Goal: Information Seeking & Learning: Find specific fact

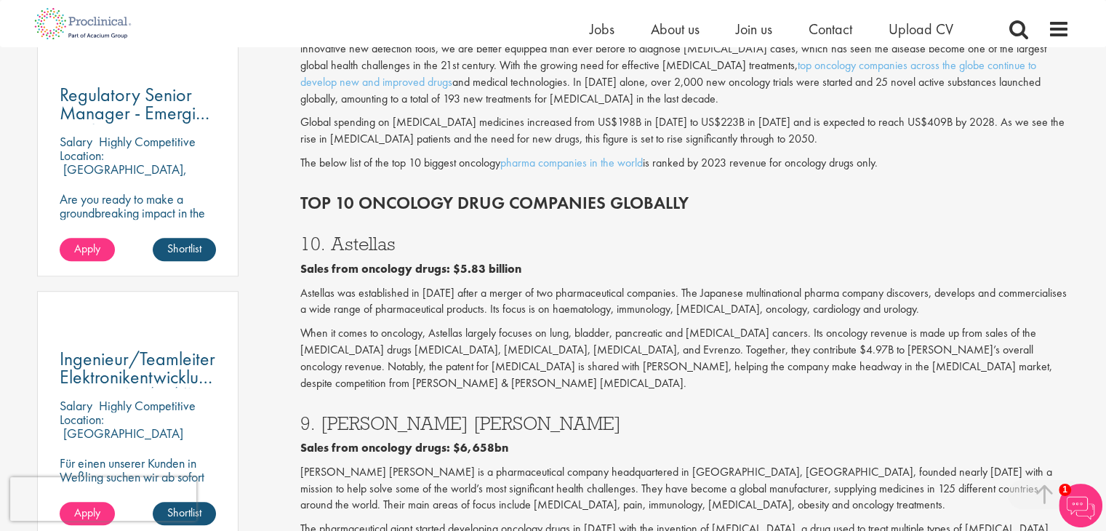
scroll to position [848, 0]
drag, startPoint x: 371, startPoint y: 254, endPoint x: 466, endPoint y: 254, distance: 95.3
click at [466, 260] on b "Sales from oncology drugs: $5.83 billion" at bounding box center [410, 267] width 221 height 15
click at [465, 290] on p "Astellas was established in [DATE] after a merger of two pharmaceutical compani…" at bounding box center [684, 300] width 769 height 33
drag, startPoint x: 342, startPoint y: 279, endPoint x: 398, endPoint y: 297, distance: 58.2
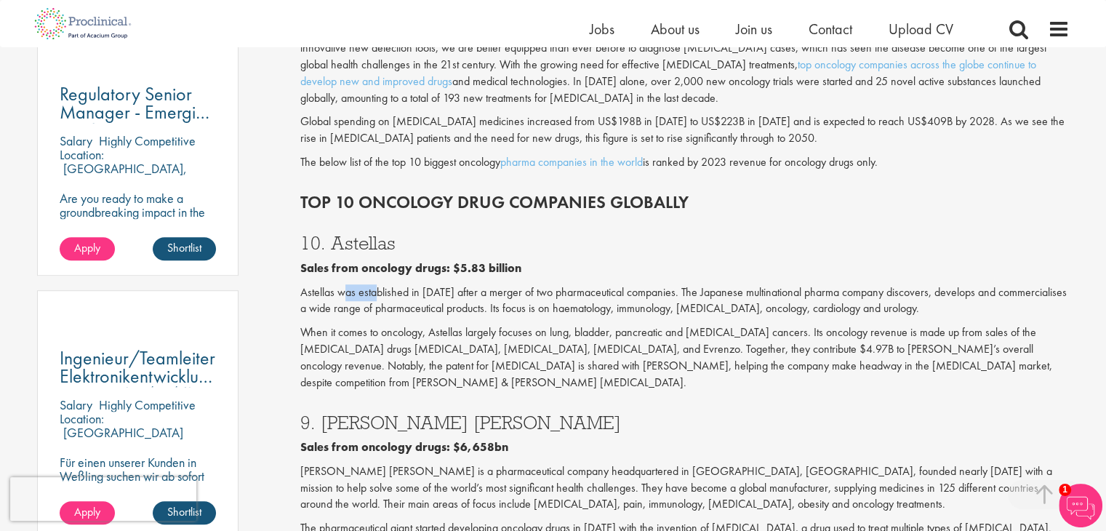
click at [379, 284] on p "Astellas was established in [DATE] after a merger of two pharmaceutical compani…" at bounding box center [684, 300] width 769 height 33
click at [398, 305] on div "10. Astellas Sales from oncology drugs: $5.83 billion Astellas was established …" at bounding box center [684, 308] width 791 height 179
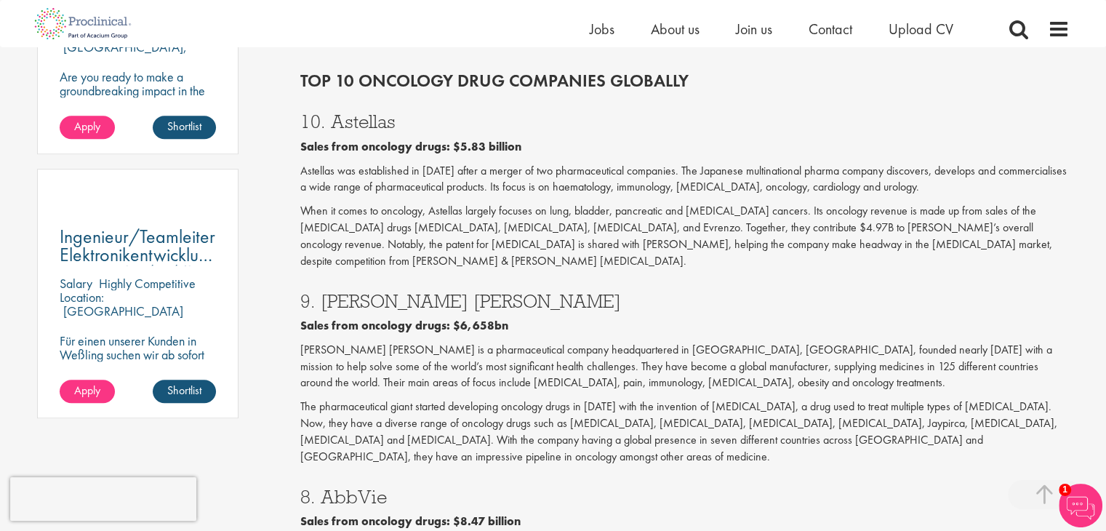
scroll to position [1091, 0]
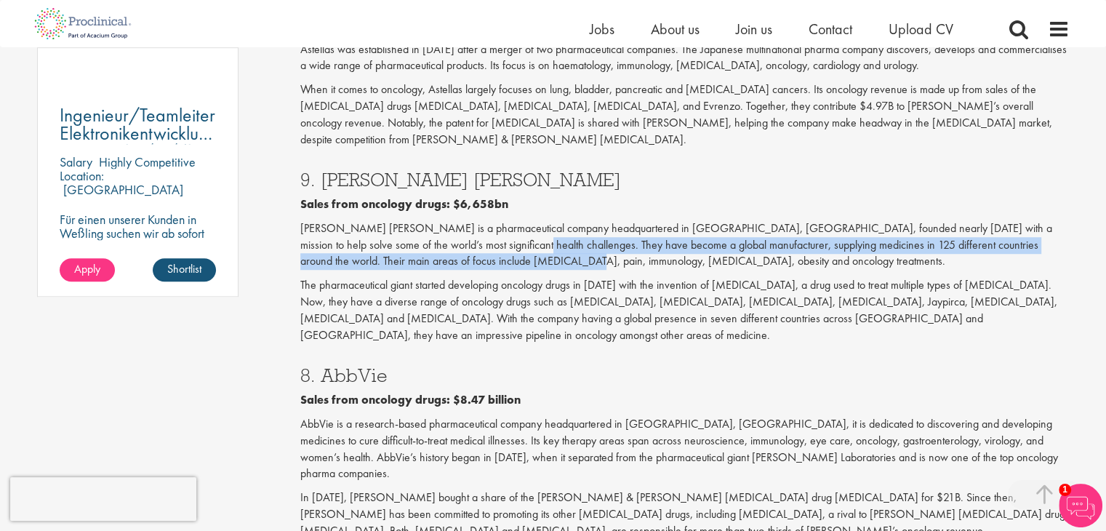
drag, startPoint x: 439, startPoint y: 209, endPoint x: 453, endPoint y: 233, distance: 27.7
click at [453, 233] on p "[PERSON_NAME] [PERSON_NAME] is a pharmaceutical company headquartered in [GEOGR…" at bounding box center [684, 245] width 769 height 50
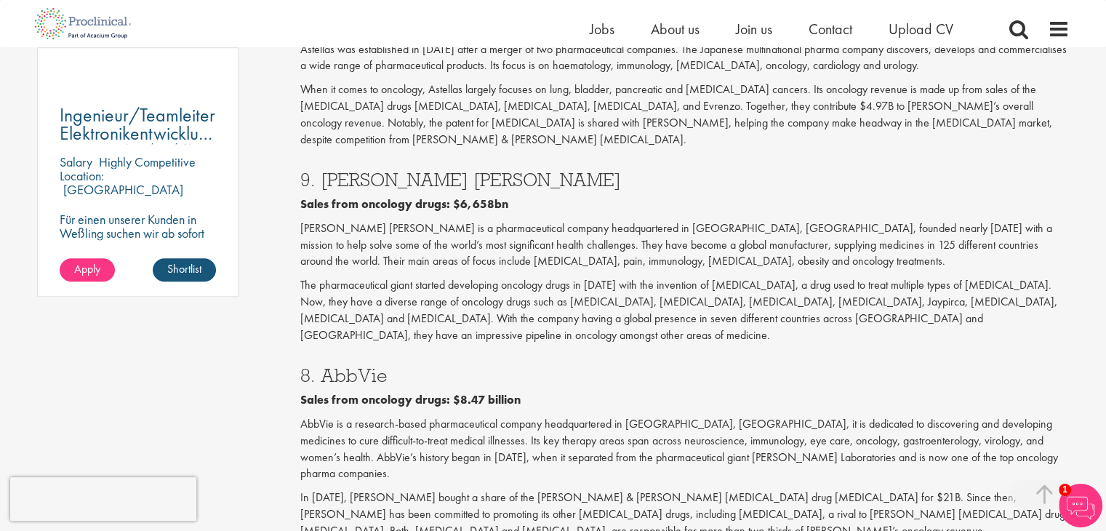
click at [454, 277] on p "The pharmaceutical giant started developing oncology drugs in [DATE] with the i…" at bounding box center [684, 310] width 769 height 66
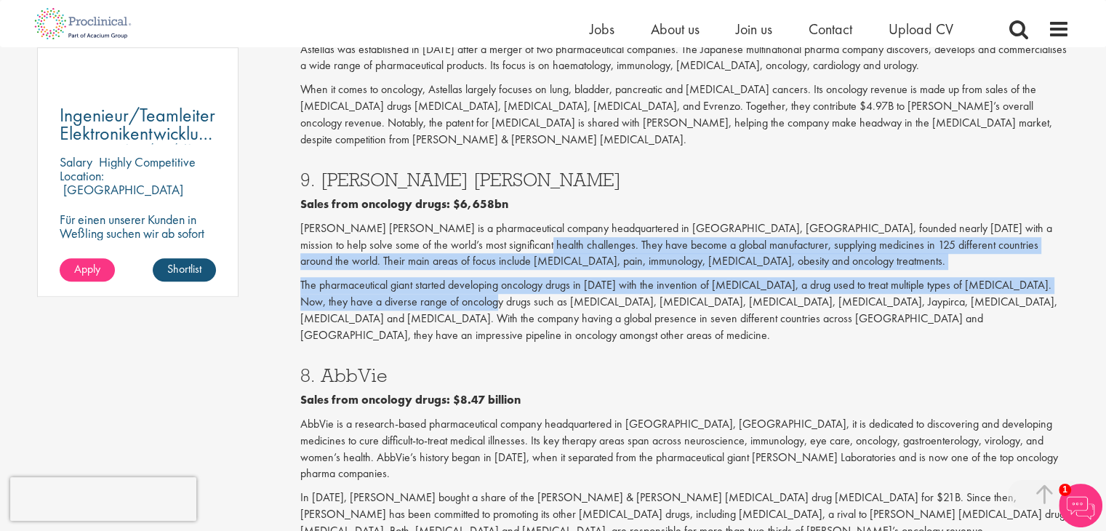
drag, startPoint x: 444, startPoint y: 219, endPoint x: 460, endPoint y: 270, distance: 53.6
click at [460, 270] on div "9. [PERSON_NAME] [PERSON_NAME] Sales from oncology drugs: $6,658[PERSON_NAME] i…" at bounding box center [684, 254] width 791 height 196
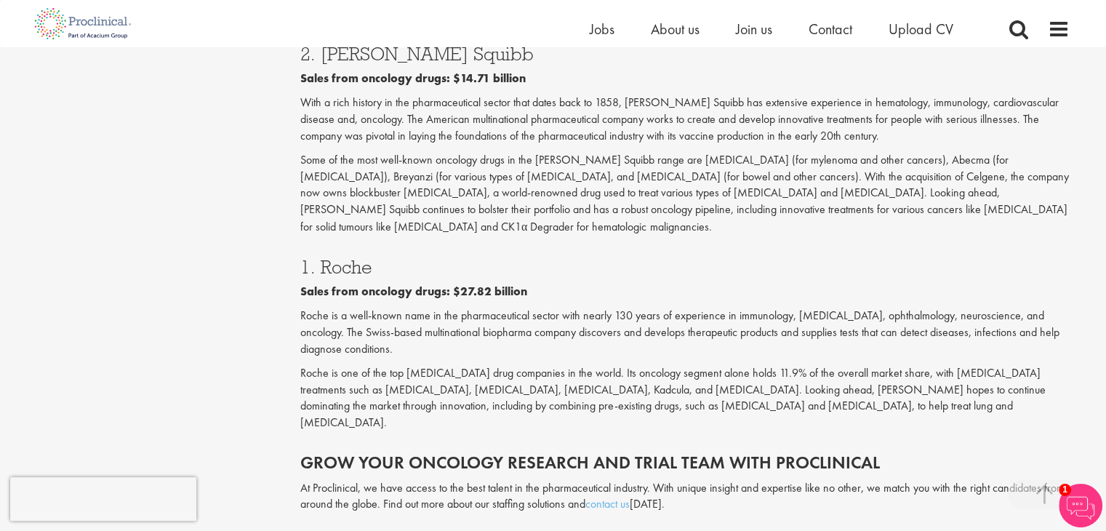
scroll to position [2545, 0]
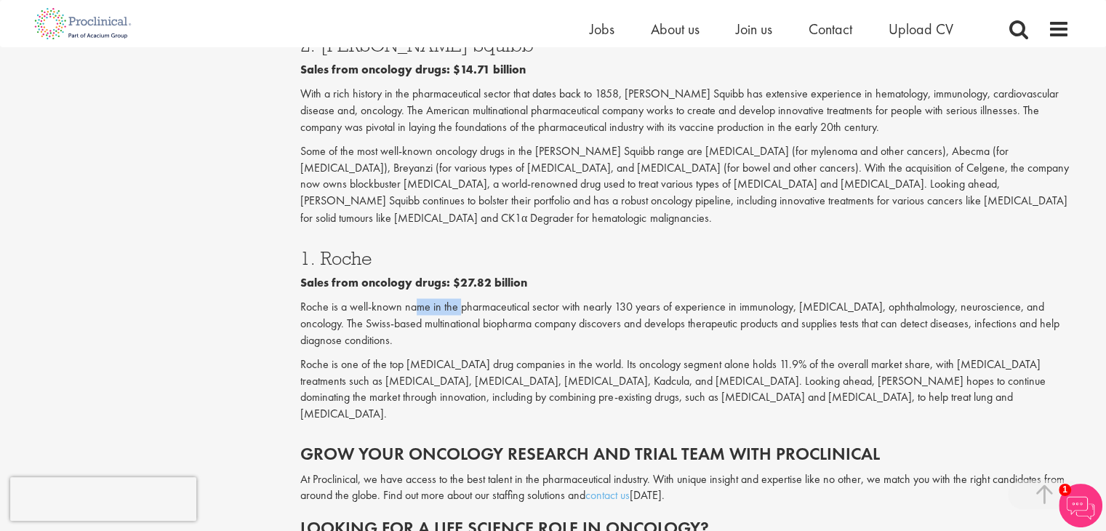
drag, startPoint x: 418, startPoint y: 163, endPoint x: 459, endPoint y: 163, distance: 40.7
click at [459, 298] on p "Roche is a well-known name in the pharmaceutical sector with nearly 130 years o…" at bounding box center [684, 323] width 769 height 50
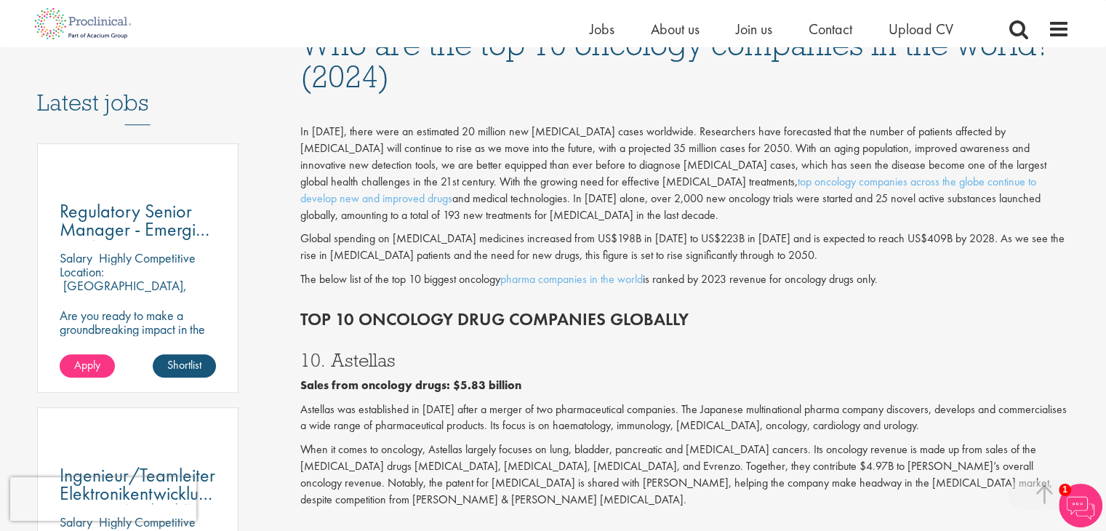
scroll to position [727, 0]
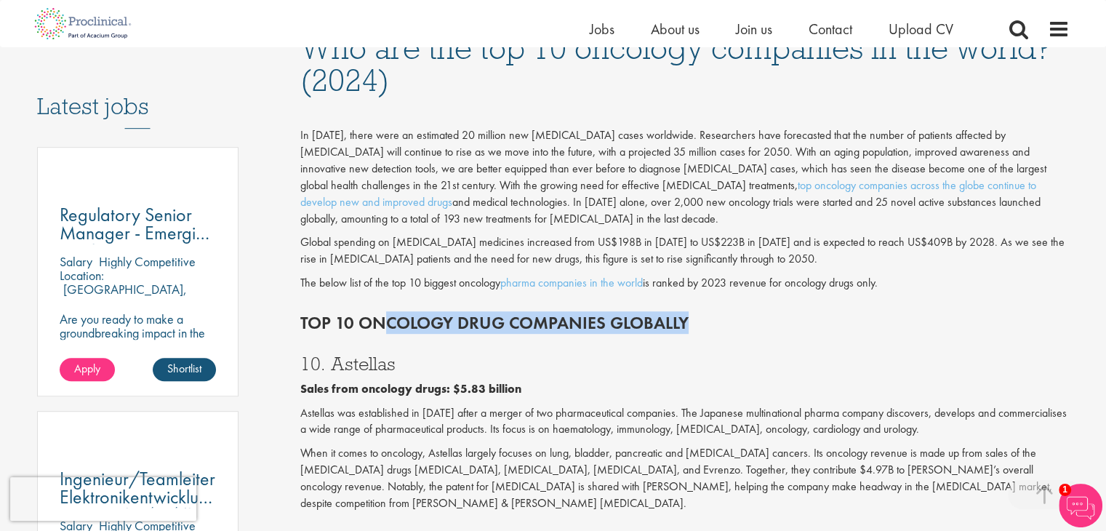
drag, startPoint x: 387, startPoint y: 311, endPoint x: 684, endPoint y: 306, distance: 297.4
click at [684, 313] on h2 "Top 10 Oncology drug companies globally" at bounding box center [684, 322] width 769 height 19
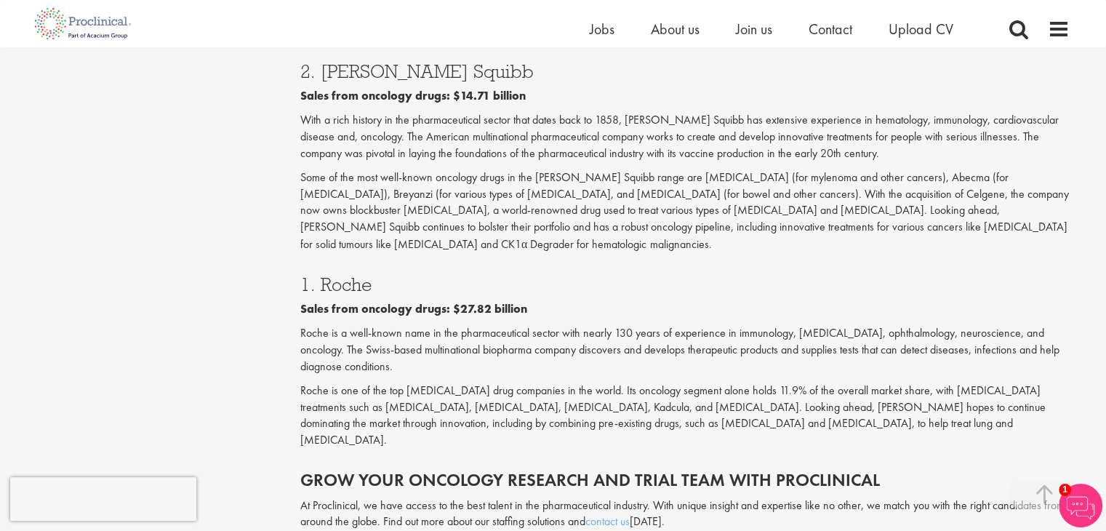
scroll to position [2545, 0]
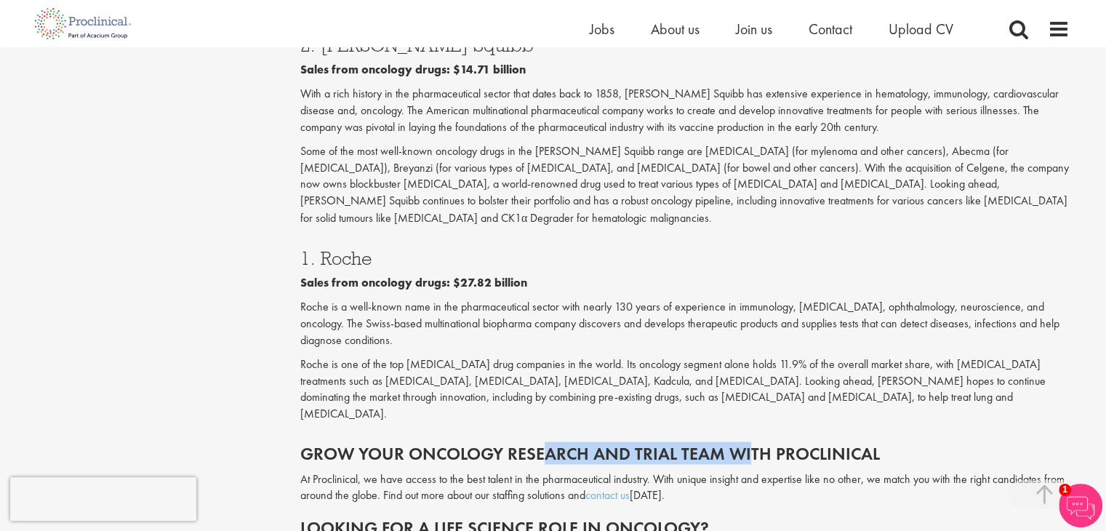
drag, startPoint x: 532, startPoint y: 287, endPoint x: 742, endPoint y: 282, distance: 209.5
click at [742, 444] on h2 "Grow your oncology research and trial team with Proclinical" at bounding box center [684, 453] width 769 height 19
click at [765, 444] on h2 "Grow your oncology research and trial team with Proclinical" at bounding box center [684, 453] width 769 height 19
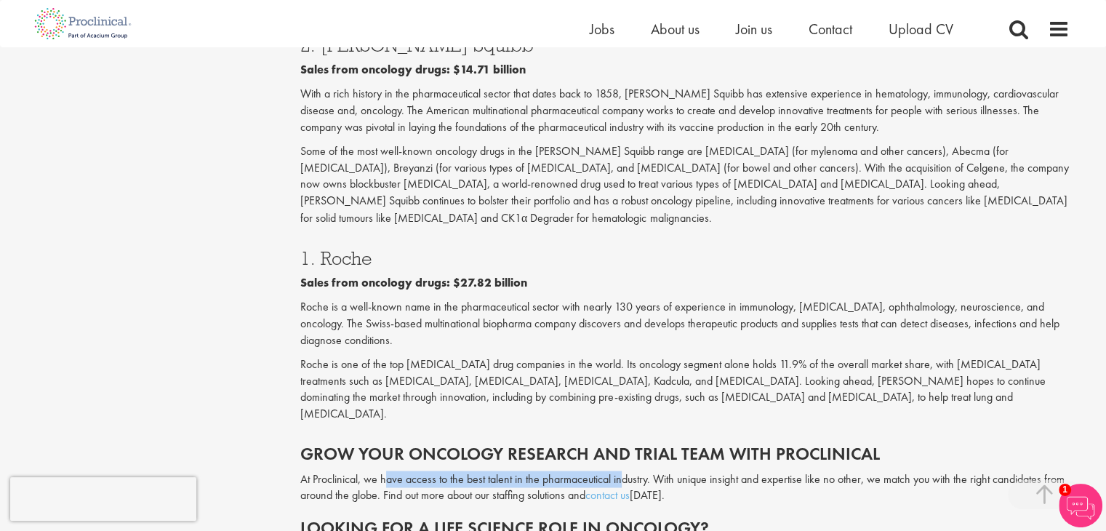
drag, startPoint x: 388, startPoint y: 314, endPoint x: 620, endPoint y: 305, distance: 232.1
click at [620, 470] on p "At Proclinical, we have access to the best talent in the pharmaceutical industr…" at bounding box center [684, 486] width 769 height 33
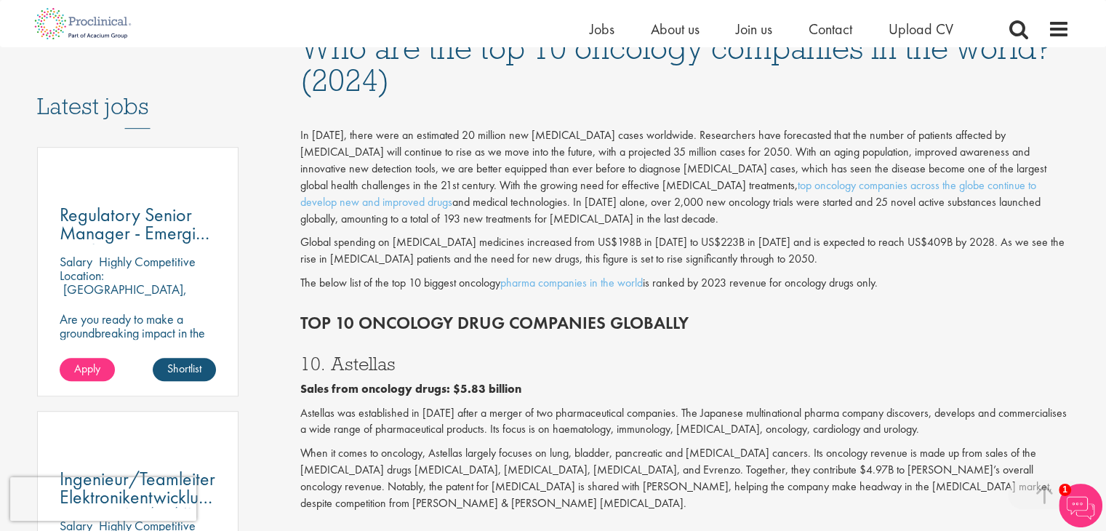
scroll to position [848, 0]
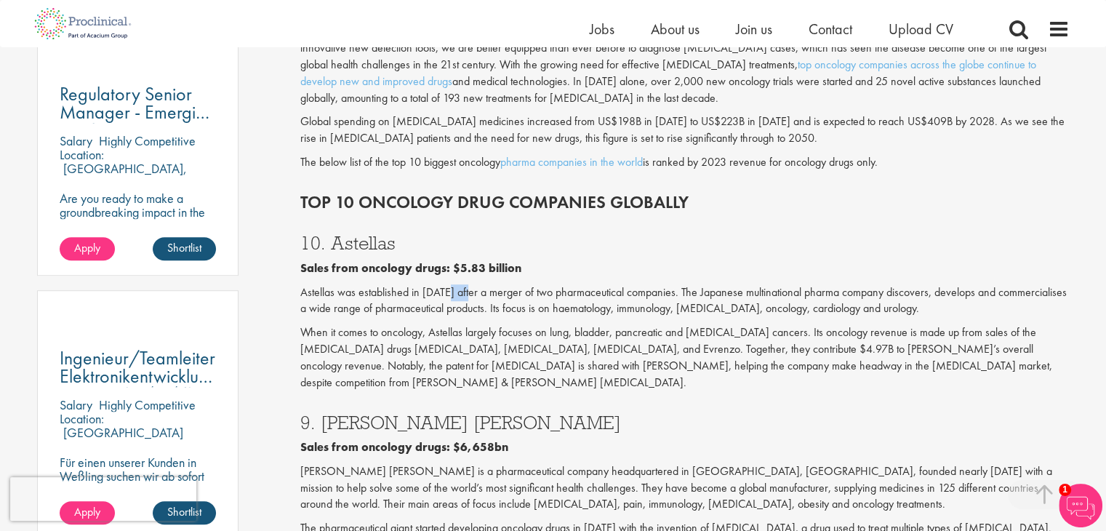
drag, startPoint x: 449, startPoint y: 280, endPoint x: 471, endPoint y: 276, distance: 22.2
click at [471, 284] on p "Astellas was established in [DATE] after a merger of two pharmaceutical compani…" at bounding box center [684, 300] width 769 height 33
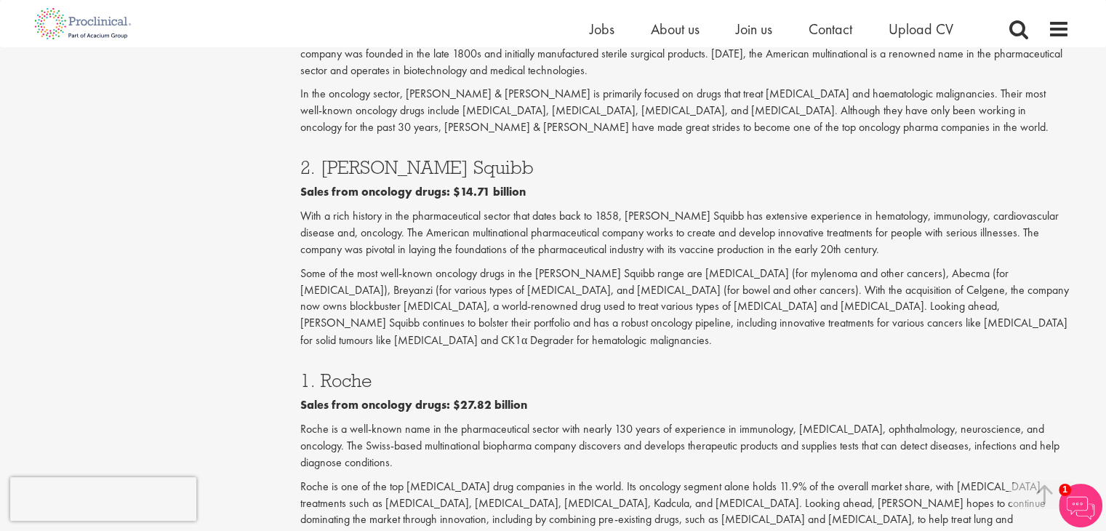
scroll to position [2424, 0]
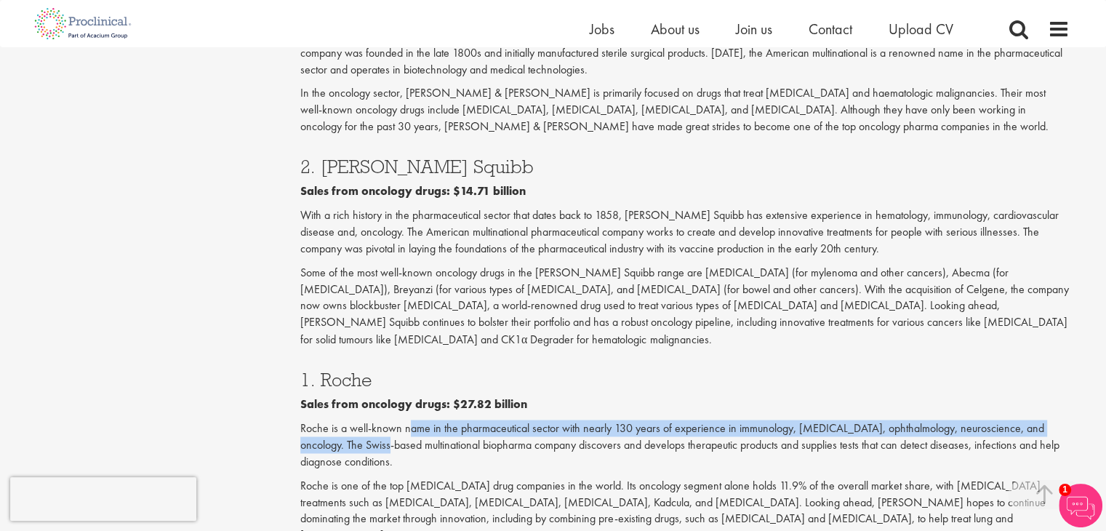
drag, startPoint x: 367, startPoint y: 288, endPoint x: 410, endPoint y: 286, distance: 42.9
click at [410, 420] on p "Roche is a well-known name in the pharmaceutical sector with nearly 130 years o…" at bounding box center [684, 445] width 769 height 50
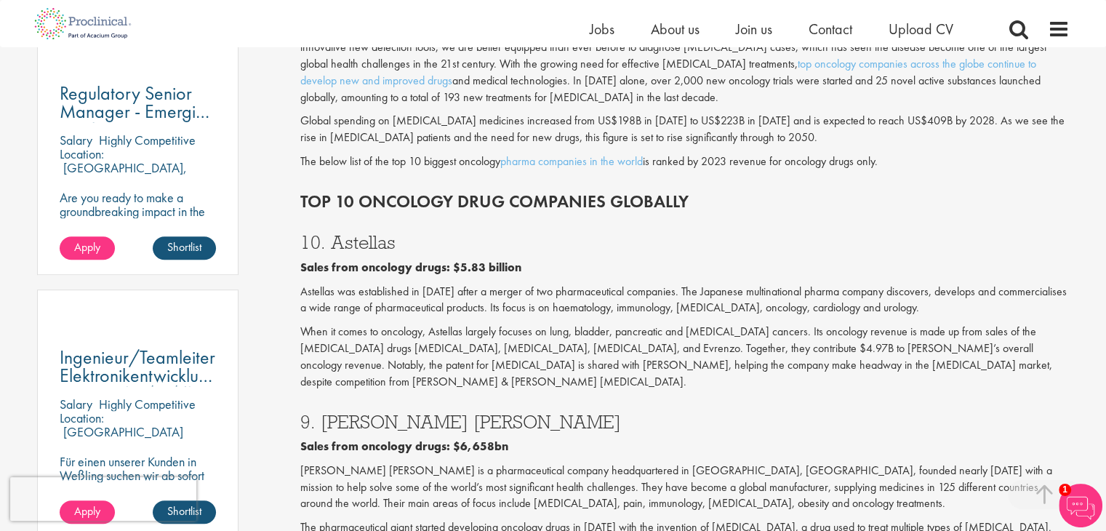
scroll to position [848, 0]
drag, startPoint x: 441, startPoint y: 281, endPoint x: 509, endPoint y: 279, distance: 67.6
click at [509, 284] on p "Astellas was established in [DATE] after a merger of two pharmaceutical compani…" at bounding box center [684, 300] width 769 height 33
click at [524, 305] on div "10. Astellas Sales from oncology drugs: $5.83 billion Astellas was established …" at bounding box center [684, 308] width 791 height 179
click at [544, 294] on p "Astellas was established in [DATE] after a merger of two pharmaceutical compani…" at bounding box center [684, 300] width 769 height 33
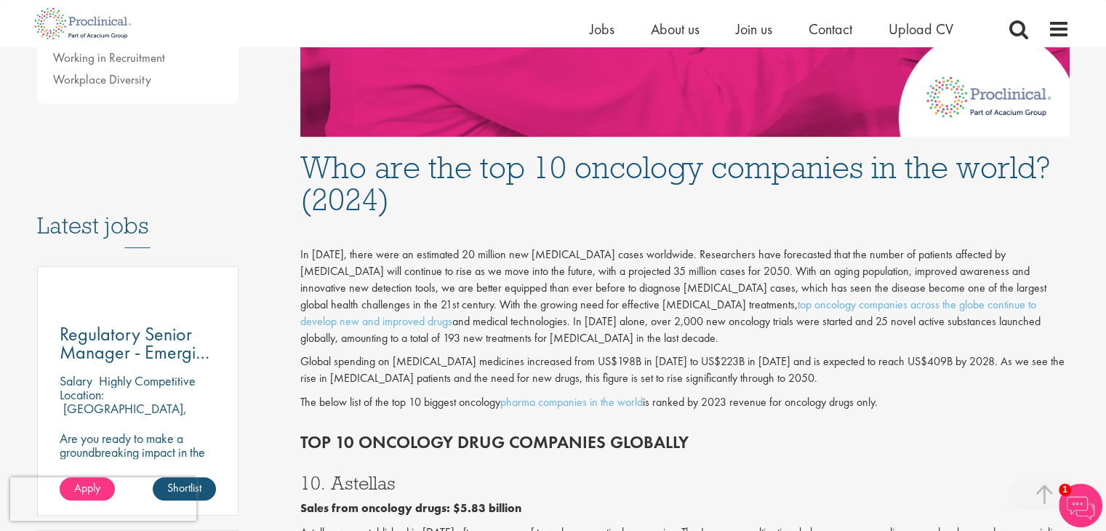
scroll to position [606, 0]
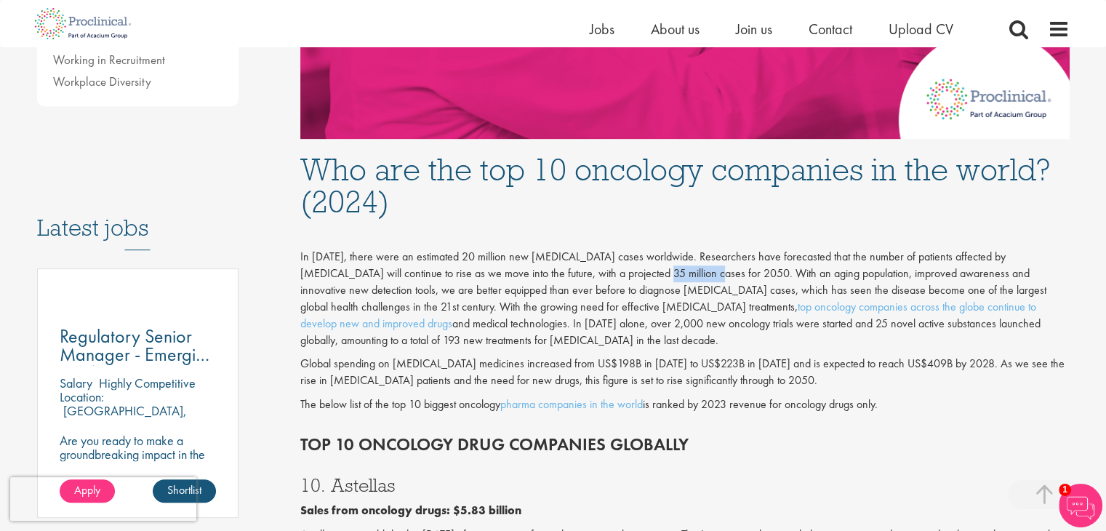
drag, startPoint x: 576, startPoint y: 277, endPoint x: 635, endPoint y: 270, distance: 59.3
click at [635, 270] on p "In [DATE], there were an estimated 20 million new [MEDICAL_DATA] cases worldwid…" at bounding box center [684, 299] width 769 height 100
click at [301, 435] on h2 "Top 10 Oncology drug companies globally" at bounding box center [684, 444] width 769 height 19
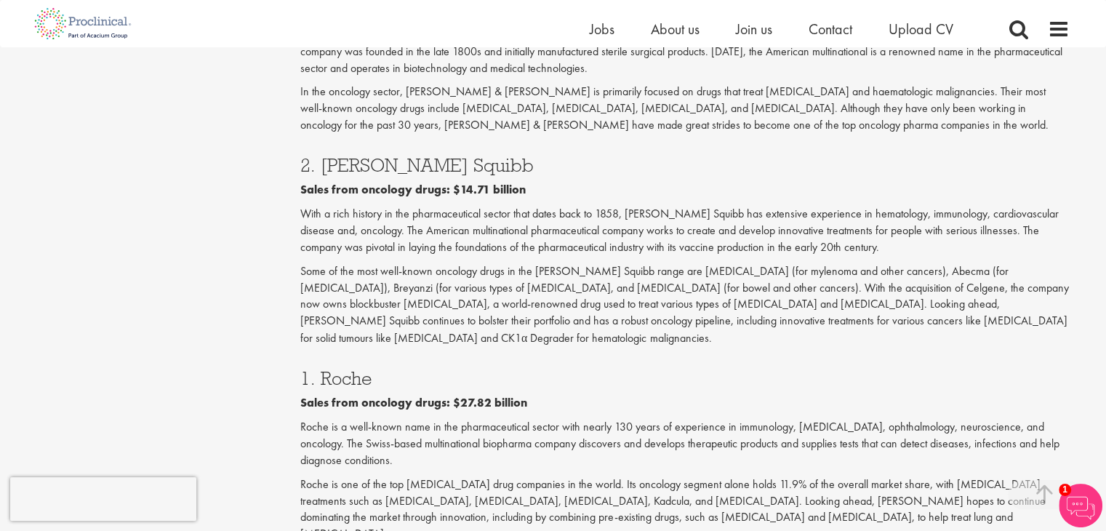
scroll to position [2424, 0]
drag, startPoint x: 323, startPoint y: 234, endPoint x: 370, endPoint y: 233, distance: 47.3
click at [370, 369] on h3 "1. Roche" at bounding box center [684, 378] width 769 height 19
copy h3 "Roche"
click at [374, 420] on p "Roche is a well-known name in the pharmaceutical sector with nearly 130 years o…" at bounding box center [684, 445] width 769 height 50
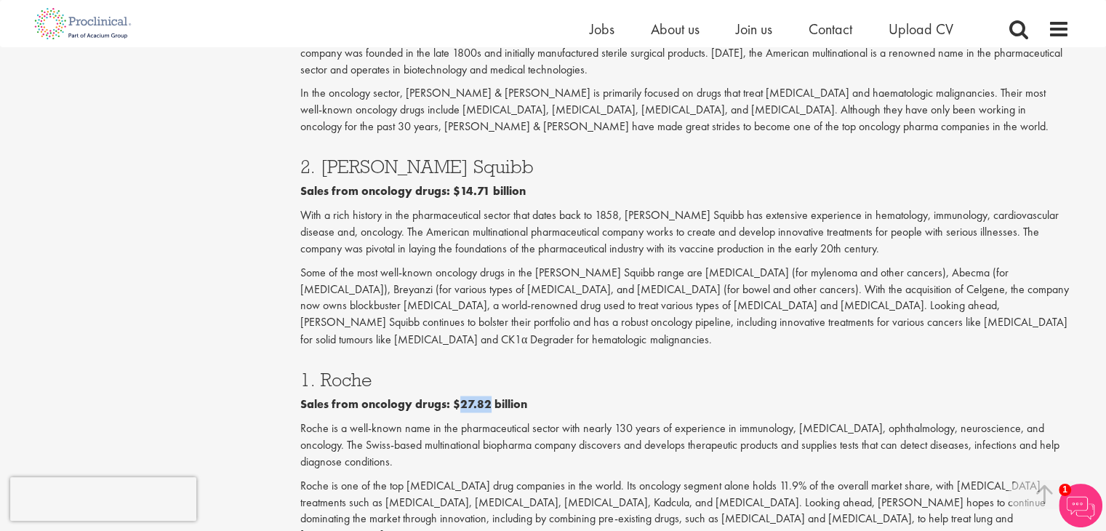
drag, startPoint x: 458, startPoint y: 256, endPoint x: 484, endPoint y: 256, distance: 26.2
click at [484, 396] on b "Sales from oncology drugs: $27.82 billion" at bounding box center [413, 403] width 227 height 15
copy b "27.82"
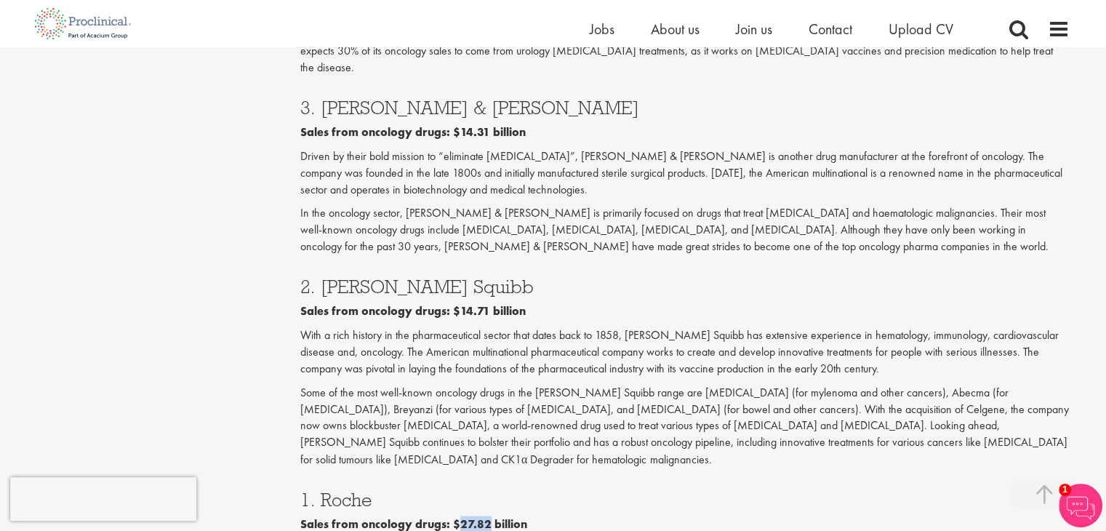
scroll to position [2302, 0]
drag, startPoint x: 460, startPoint y: 181, endPoint x: 484, endPoint y: 181, distance: 24.7
click at [484, 305] on b "Sales from oncology drugs: $14.71 billion" at bounding box center [412, 312] width 225 height 15
copy b "14.71"
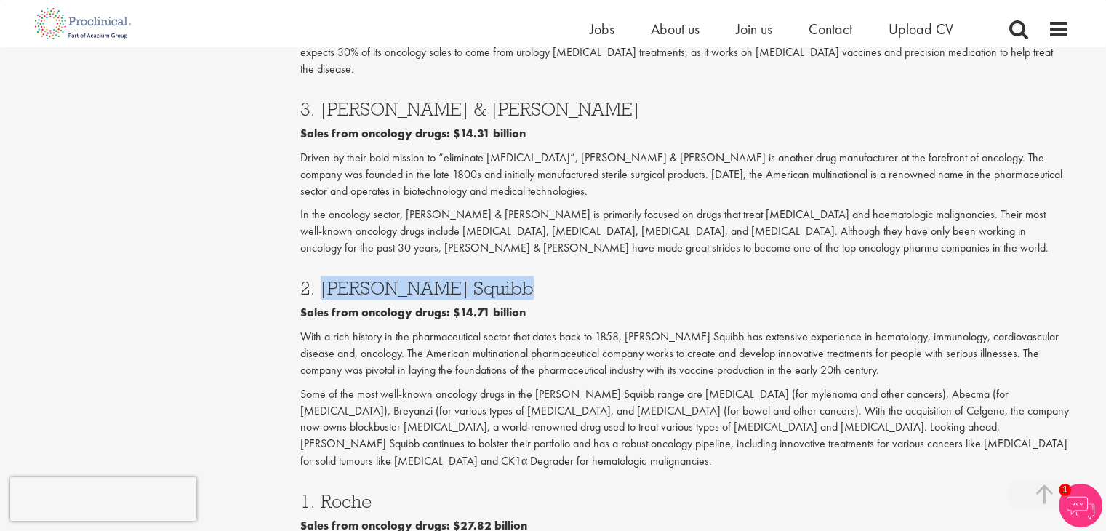
drag, startPoint x: 323, startPoint y: 153, endPoint x: 494, endPoint y: 154, distance: 170.9
click at [494, 278] on h3 "2. [PERSON_NAME] Squibb" at bounding box center [684, 287] width 769 height 19
copy h3 "[PERSON_NAME] Squibb"
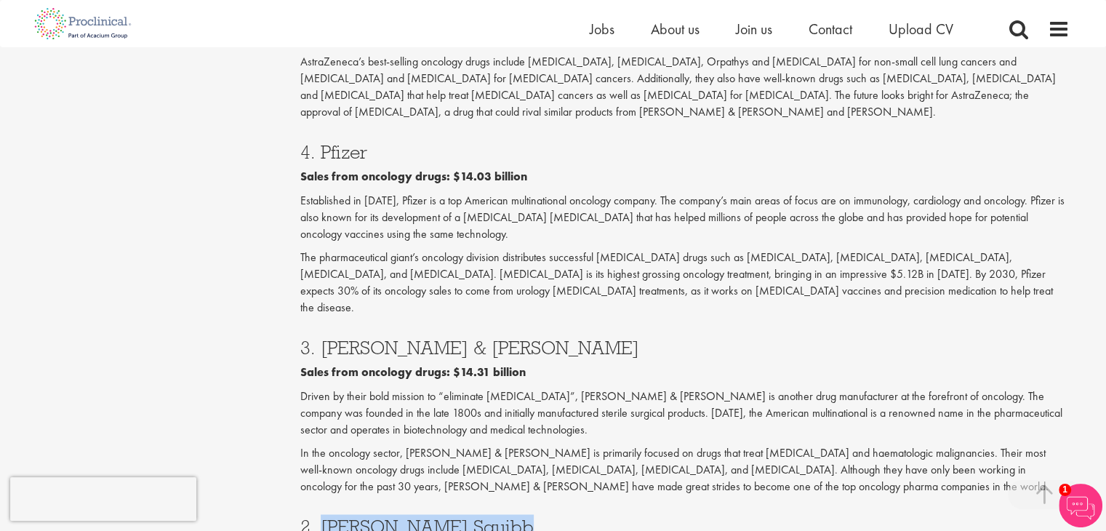
scroll to position [2060, 0]
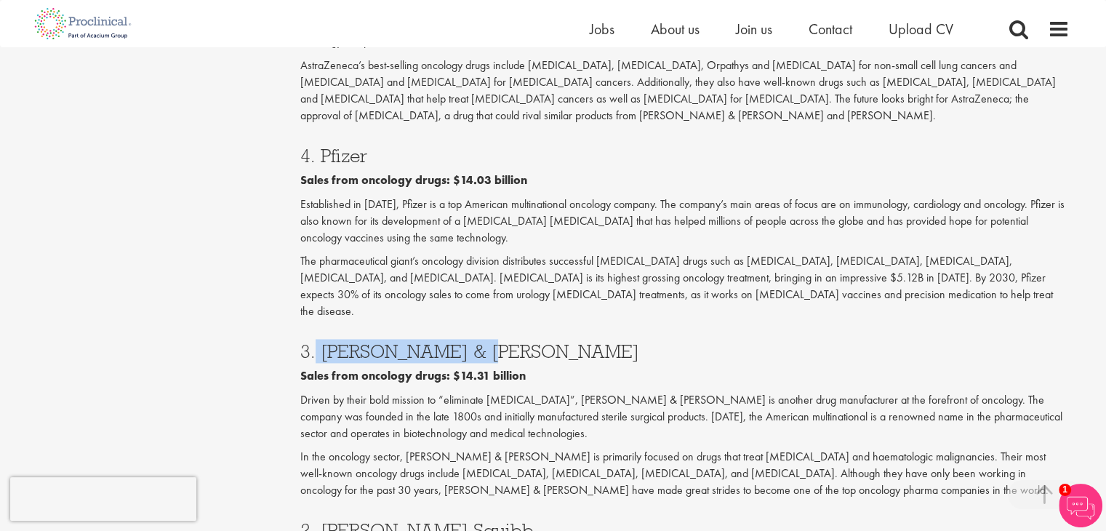
drag, startPoint x: 316, startPoint y: 220, endPoint x: 469, endPoint y: 219, distance: 153.4
click at [469, 342] on h3 "3. [PERSON_NAME] & [PERSON_NAME]" at bounding box center [684, 351] width 769 height 19
copy h3 "Johnson & Johnson"
click at [350, 392] on p "Driven by their bold mission to “eliminate [MEDICAL_DATA]”, [PERSON_NAME] & [PE…" at bounding box center [684, 417] width 769 height 50
drag, startPoint x: 460, startPoint y: 244, endPoint x: 485, endPoint y: 243, distance: 25.5
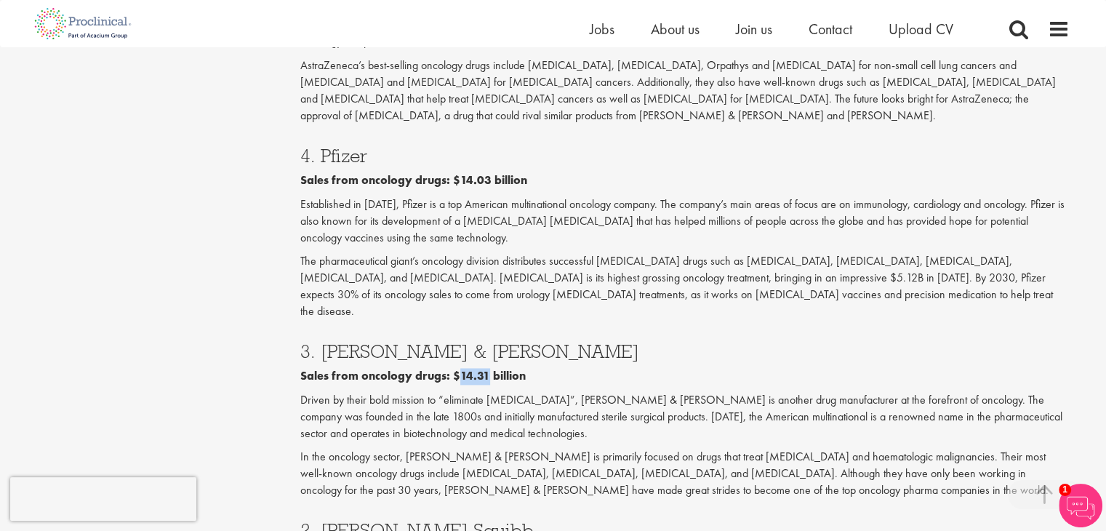
click at [485, 368] on b "Sales from oncology drugs: $14.31 billion" at bounding box center [412, 375] width 225 height 15
copy b "14.31"
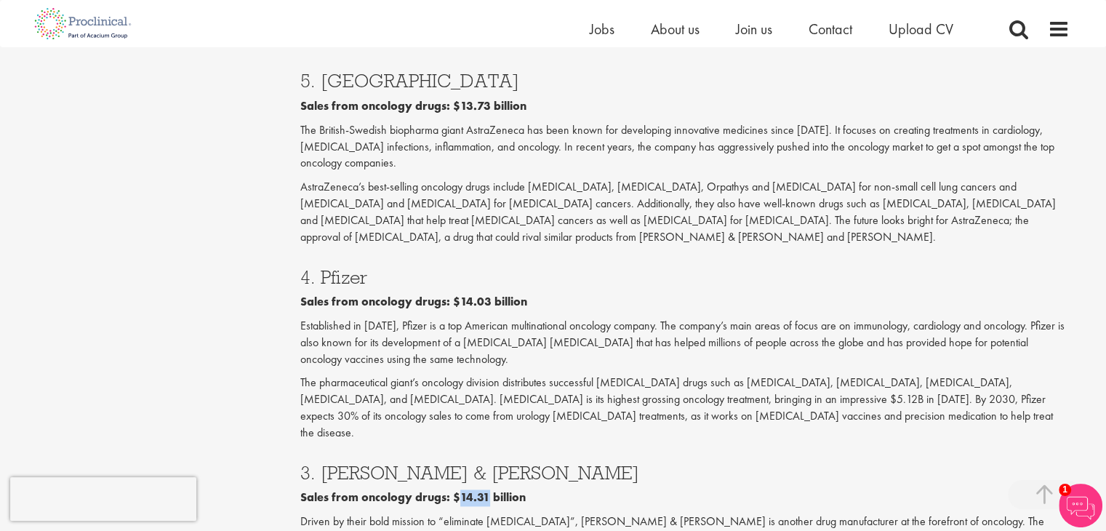
drag, startPoint x: 323, startPoint y: 164, endPoint x: 369, endPoint y: 165, distance: 46.6
click at [369, 268] on h3 "4. Pfizer" at bounding box center [684, 277] width 769 height 19
copy h3 "Pfizer"
drag, startPoint x: 458, startPoint y: 186, endPoint x: 487, endPoint y: 186, distance: 29.1
click at [487, 294] on b "Sales from oncology drugs: $14.03 billion" at bounding box center [413, 301] width 227 height 15
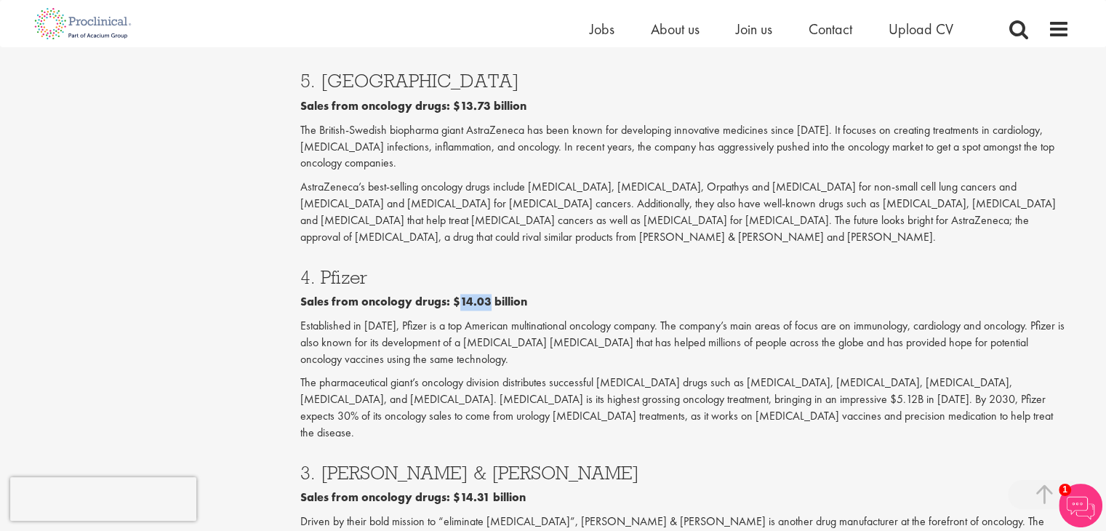
copy b "14.03"
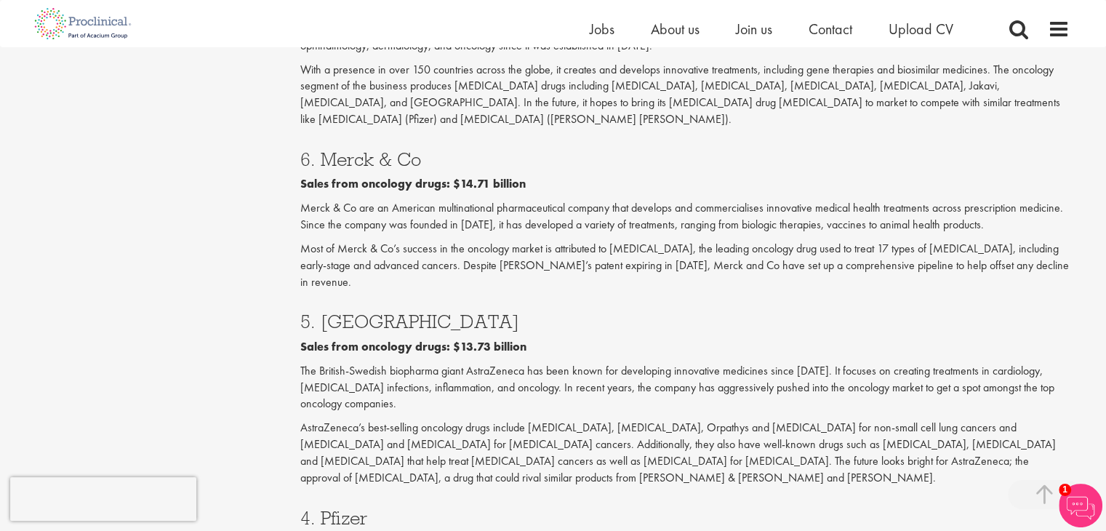
scroll to position [1696, 0]
drag, startPoint x: 321, startPoint y: 221, endPoint x: 422, endPoint y: 224, distance: 101.8
click at [422, 313] on h3 "5. [GEOGRAPHIC_DATA]" at bounding box center [684, 322] width 769 height 19
copy h3 "AstraZeneca"
drag, startPoint x: 459, startPoint y: 249, endPoint x: 486, endPoint y: 247, distance: 26.9
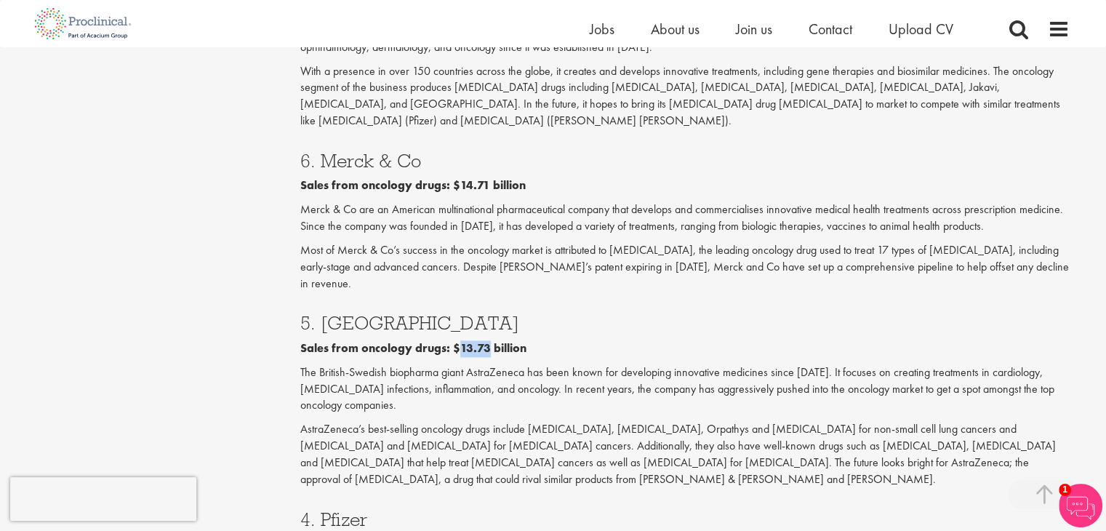
click at [486, 340] on b "Sales from oncology drugs: $13.73 billion" at bounding box center [413, 347] width 226 height 15
copy b "13.73"
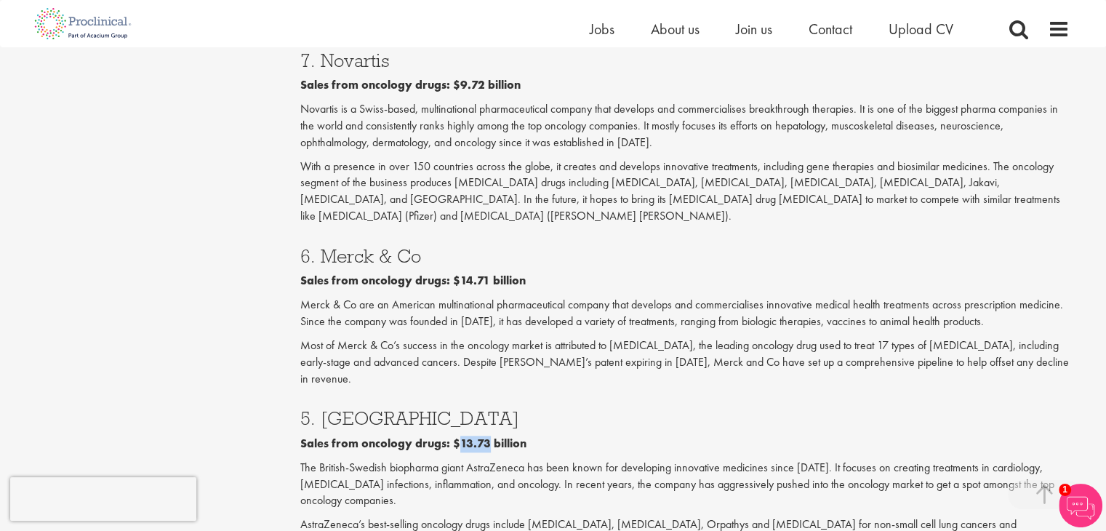
scroll to position [1575, 0]
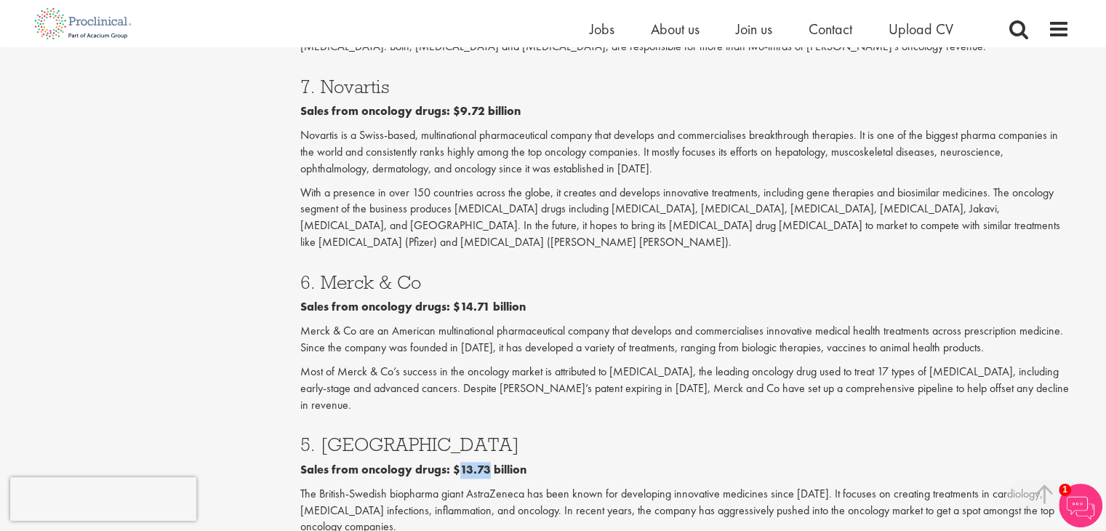
drag, startPoint x: 323, startPoint y: 196, endPoint x: 416, endPoint y: 198, distance: 93.1
click at [416, 273] on h3 "6. Merck & Co" at bounding box center [684, 282] width 769 height 19
drag, startPoint x: 460, startPoint y: 223, endPoint x: 485, endPoint y: 223, distance: 25.5
click at [485, 299] on b "Sales from oncology drugs: $14.71 billion" at bounding box center [412, 306] width 225 height 15
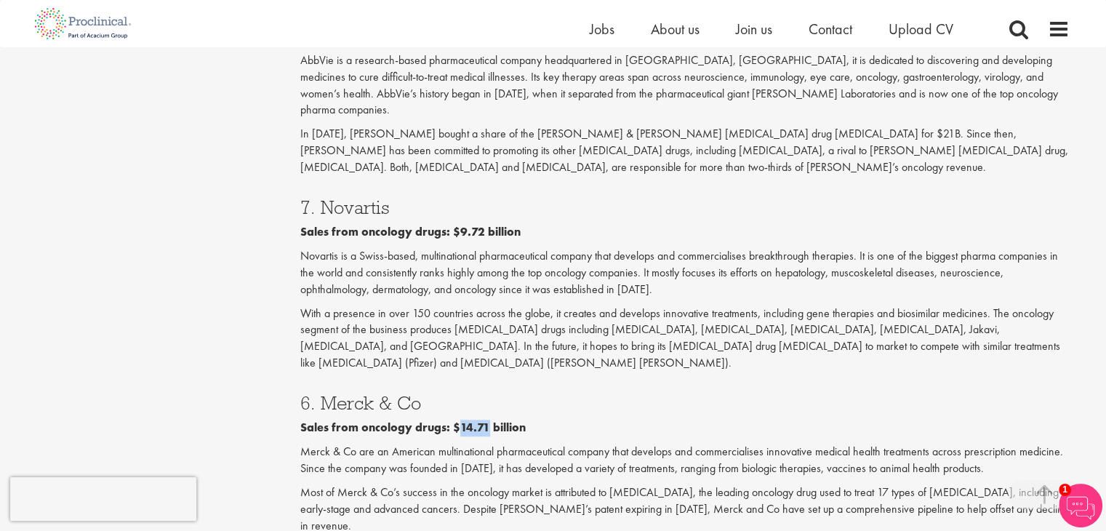
scroll to position [1454, 0]
drag, startPoint x: 324, startPoint y: 143, endPoint x: 393, endPoint y: 148, distance: 69.3
click at [396, 198] on h3 "7. Novartis" at bounding box center [684, 207] width 769 height 19
drag, startPoint x: 457, startPoint y: 164, endPoint x: 481, endPoint y: 164, distance: 24.0
click at [481, 224] on b "Sales from oncology drugs: $9.72 billion" at bounding box center [410, 231] width 220 height 15
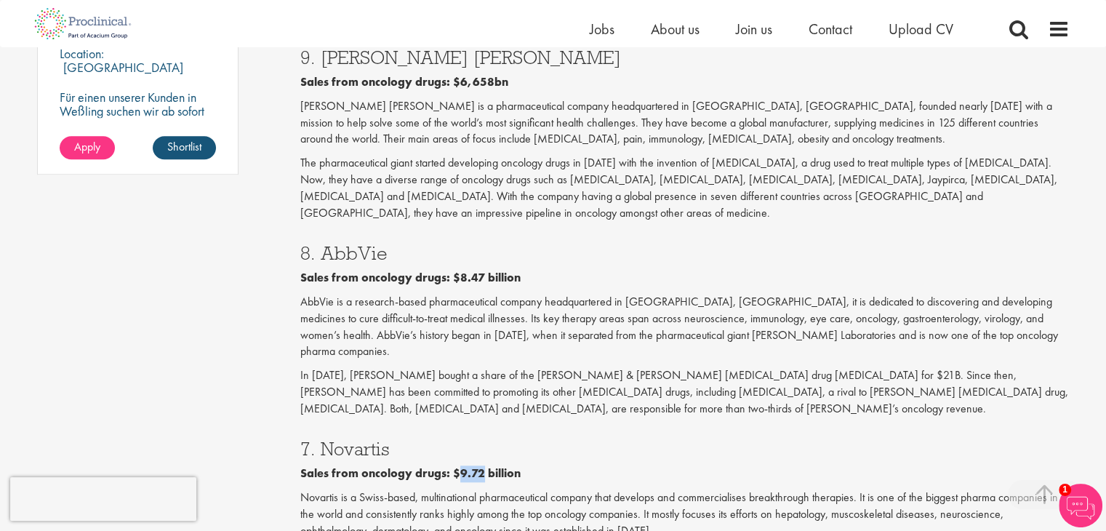
scroll to position [1211, 0]
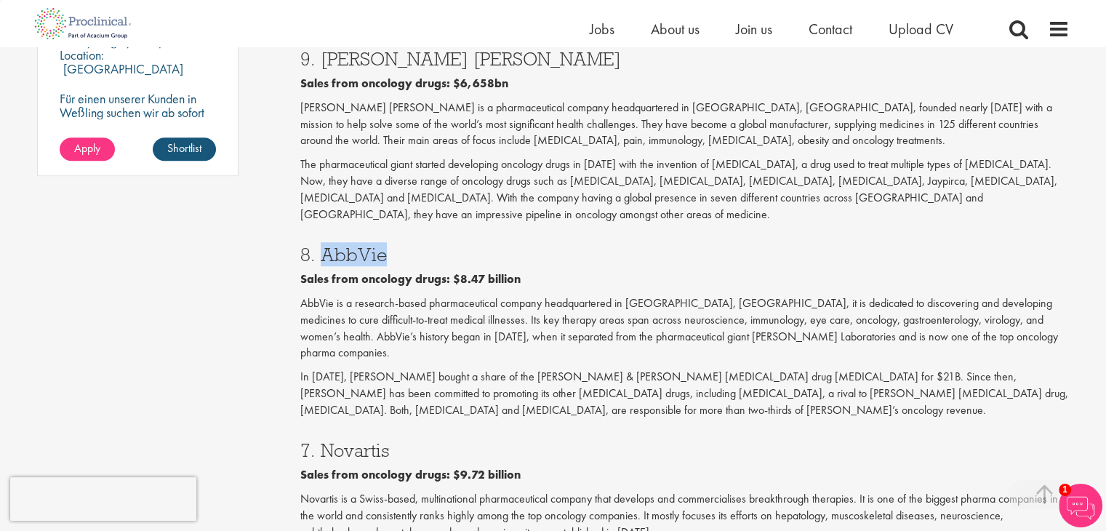
drag, startPoint x: 323, startPoint y: 203, endPoint x: 384, endPoint y: 208, distance: 61.3
click at [384, 245] on h3 "8. AbbVie" at bounding box center [684, 254] width 769 height 19
drag, startPoint x: 459, startPoint y: 230, endPoint x: 480, endPoint y: 230, distance: 21.1
click at [480, 271] on b "Sales from oncology drugs: $8.47 billion" at bounding box center [410, 278] width 220 height 15
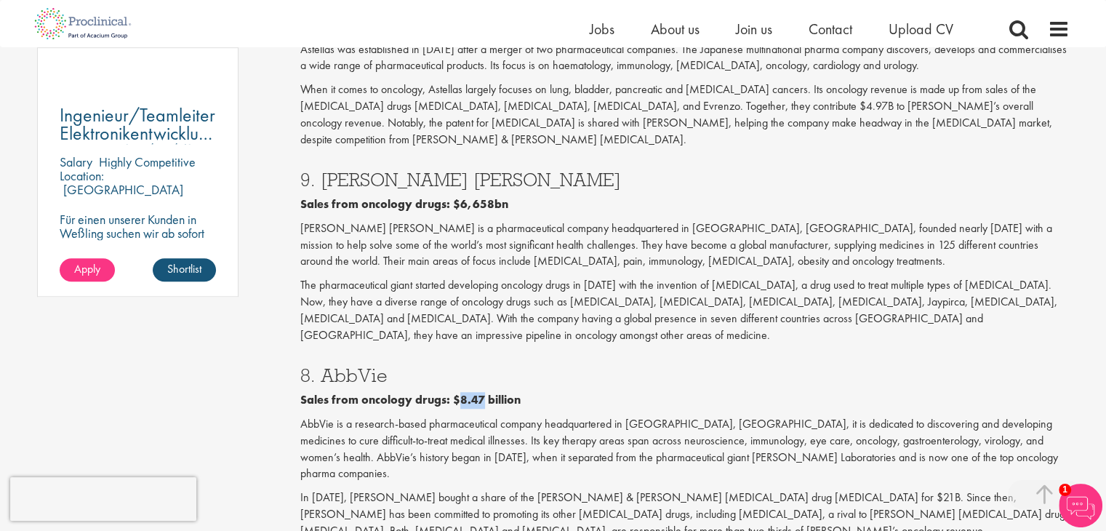
scroll to position [1091, 0]
drag, startPoint x: 323, startPoint y: 148, endPoint x: 381, endPoint y: 151, distance: 58.2
click at [381, 170] on h3 "9. [PERSON_NAME] [PERSON_NAME]" at bounding box center [684, 179] width 769 height 19
drag, startPoint x: 457, startPoint y: 169, endPoint x: 488, endPoint y: 171, distance: 30.6
click at [488, 196] on b "Sales from oncology drugs: $6,658bn" at bounding box center [404, 203] width 208 height 15
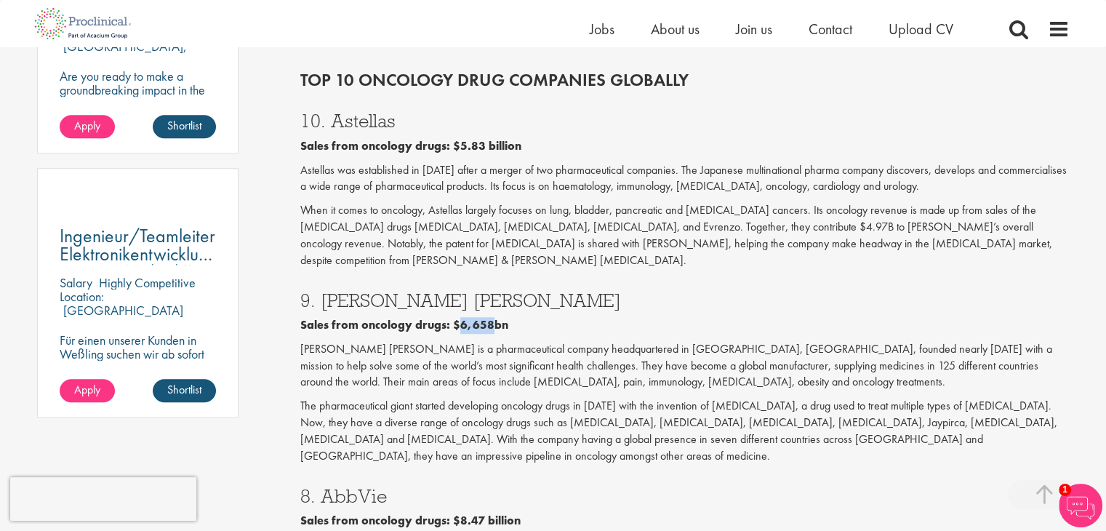
scroll to position [969, 0]
drag, startPoint x: 457, startPoint y: 129, endPoint x: 479, endPoint y: 129, distance: 22.5
click at [479, 139] on b "Sales from oncology drugs: $5.83 billion" at bounding box center [410, 146] width 221 height 15
drag, startPoint x: 332, startPoint y: 106, endPoint x: 393, endPoint y: 103, distance: 61.2
click at [393, 112] on h3 "10. Astellas" at bounding box center [684, 121] width 769 height 19
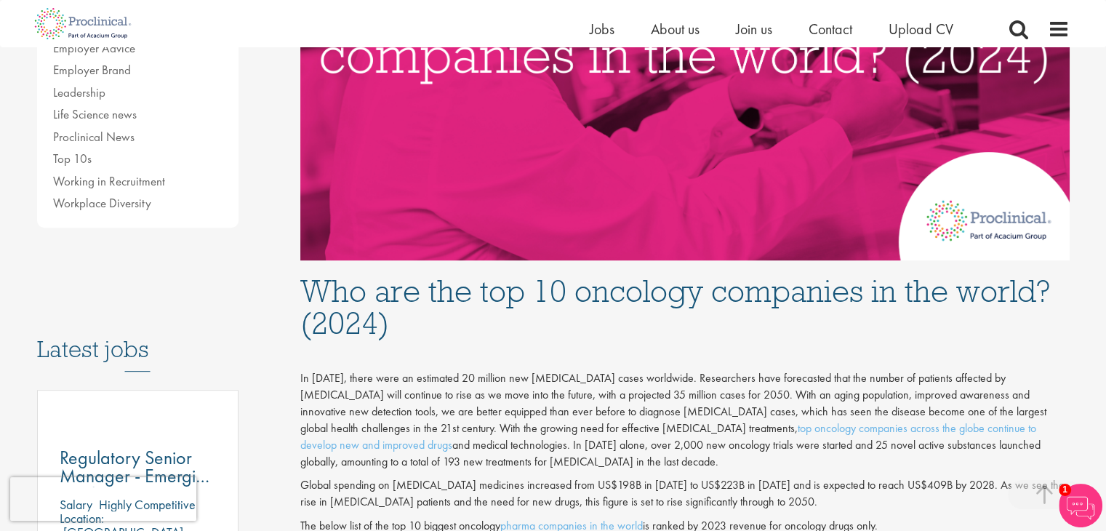
scroll to position [0, 0]
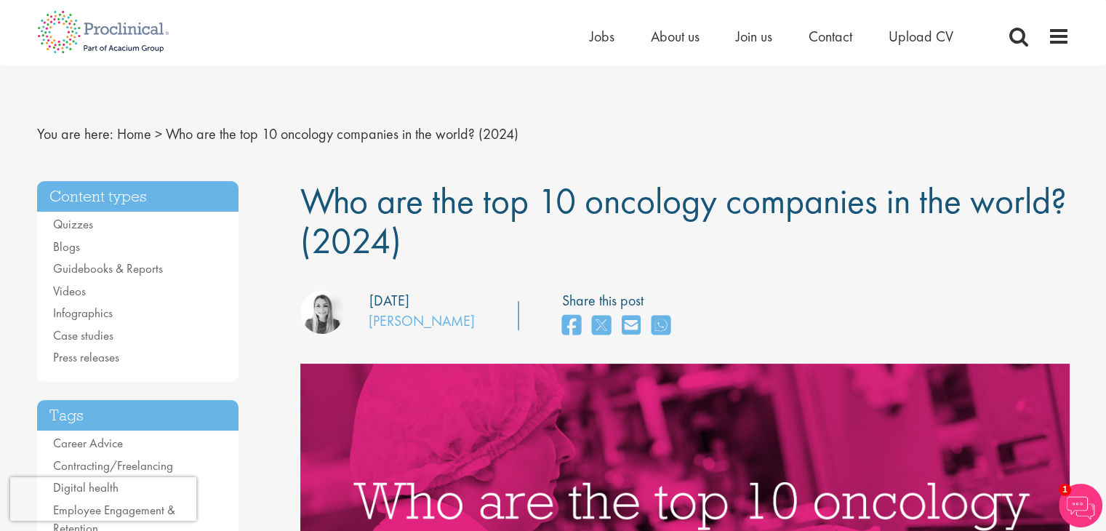
drag, startPoint x: 563, startPoint y: 201, endPoint x: 817, endPoint y: 227, distance: 255.8
click at [817, 227] on h1 "Who are the top 10 oncology companies in the world? (2024)" at bounding box center [684, 221] width 769 height 80
